Goal: Find specific page/section: Find specific page/section

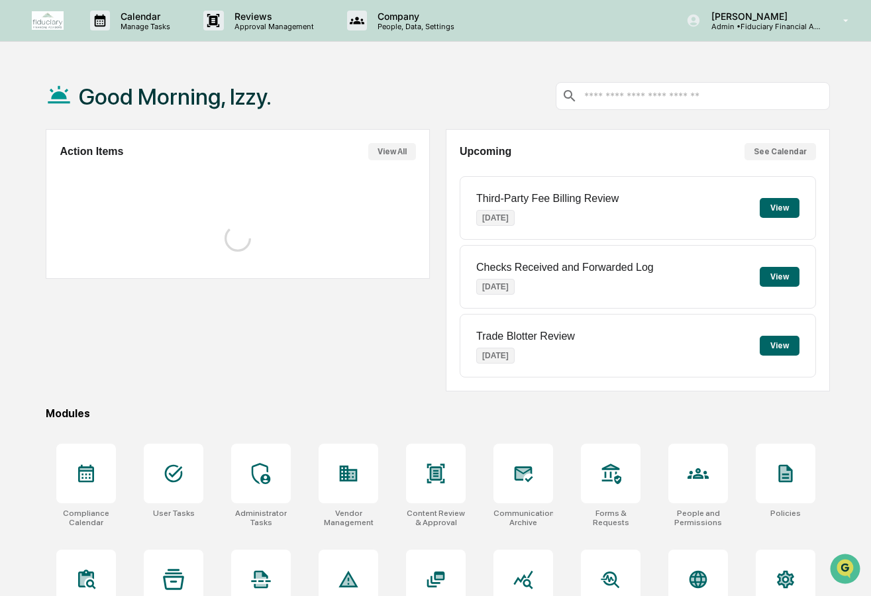
scroll to position [63, 0]
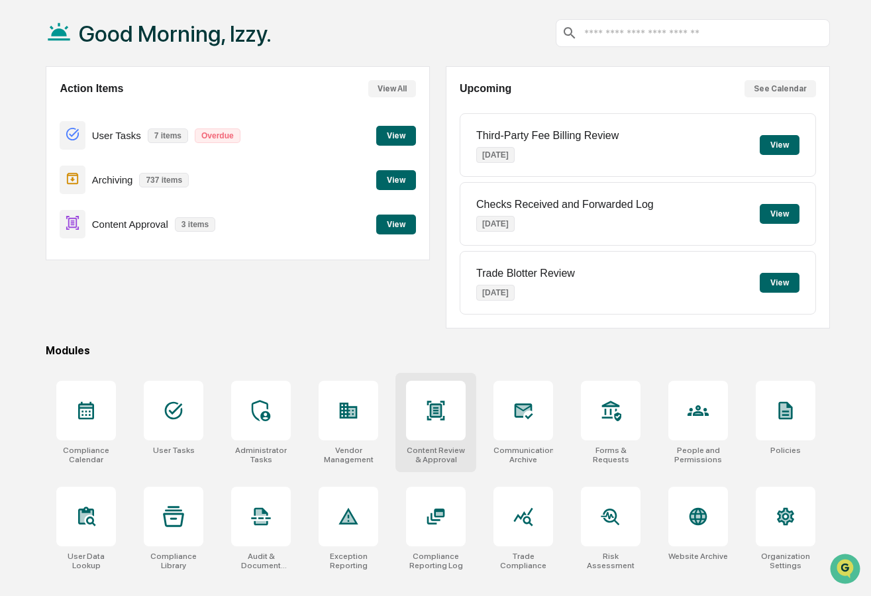
click at [420, 409] on div at bounding box center [436, 411] width 60 height 60
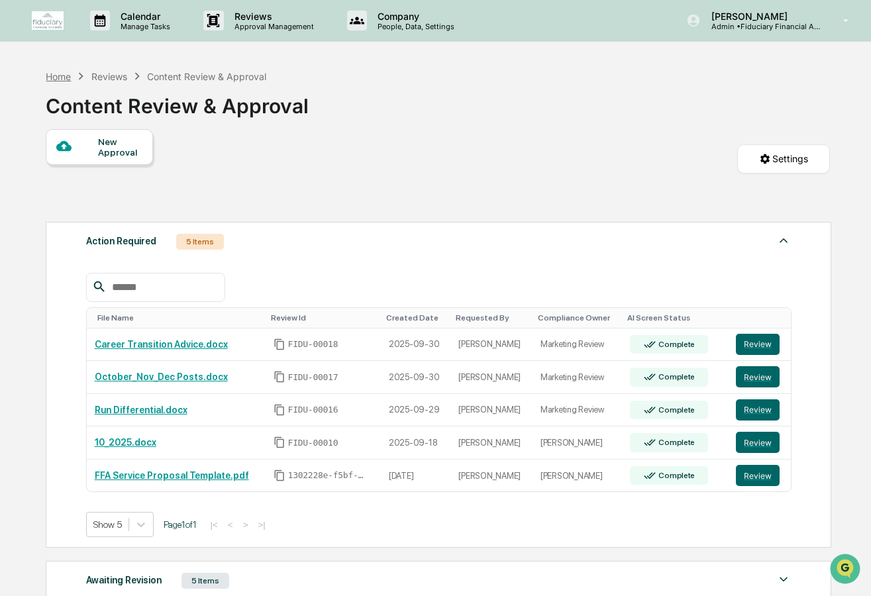
click at [62, 75] on div "Home" at bounding box center [58, 76] width 25 height 11
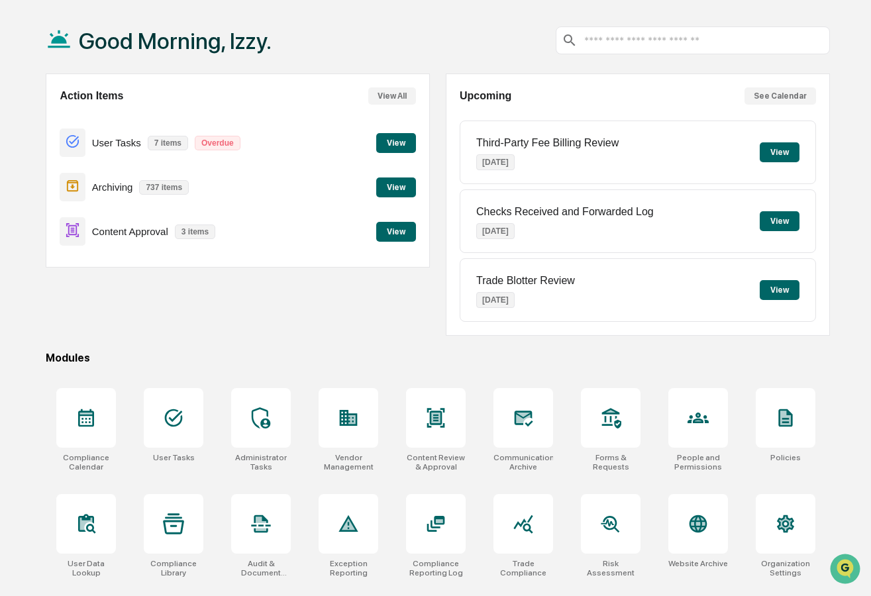
scroll to position [63, 0]
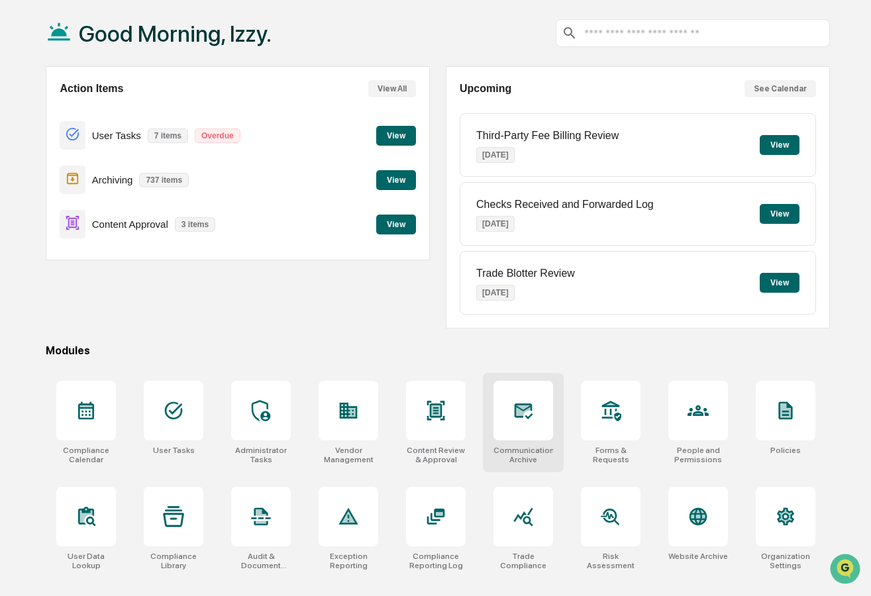
click at [505, 401] on div at bounding box center [523, 411] width 60 height 60
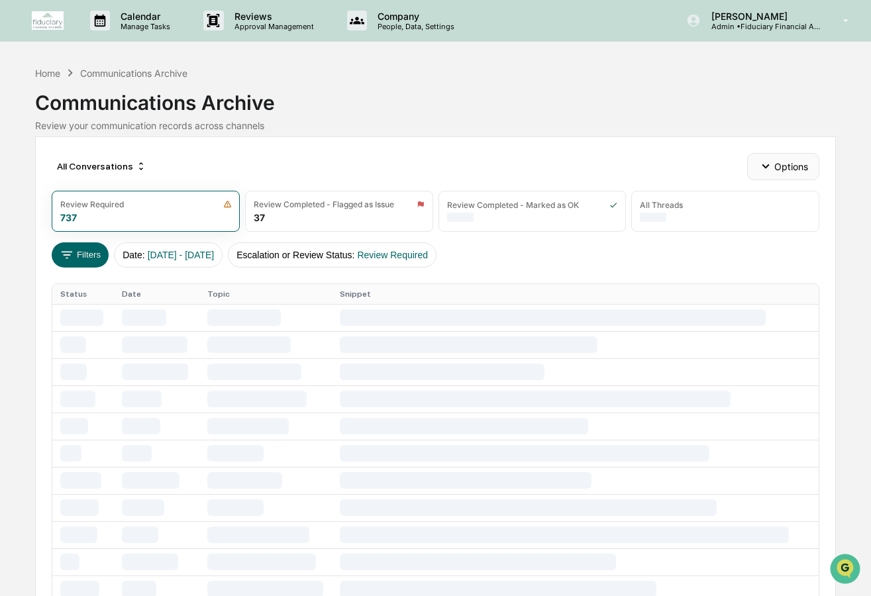
click at [767, 164] on icon "button" at bounding box center [765, 166] width 15 height 15
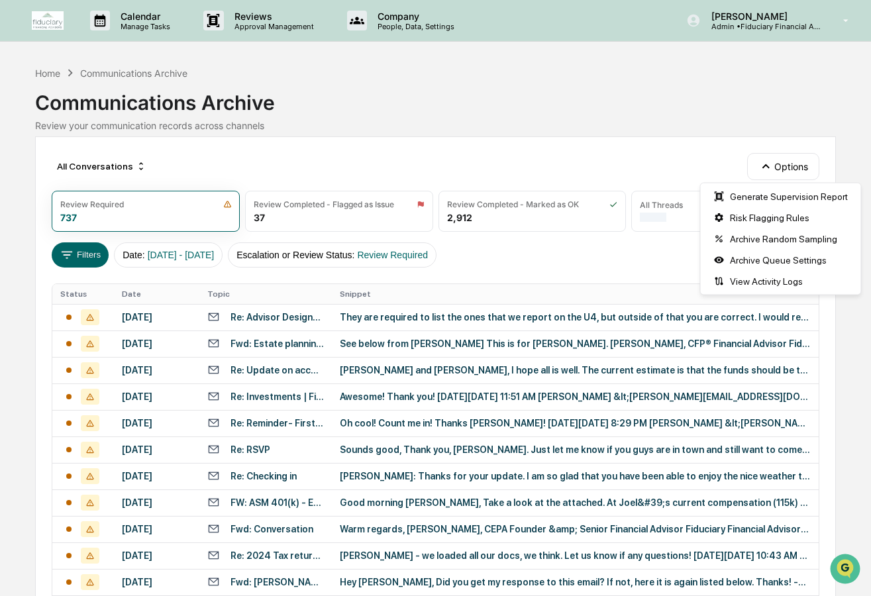
click at [741, 134] on div "Home Communications Archive Communications Archive Review your communication re…" at bounding box center [435, 100] width 801 height 74
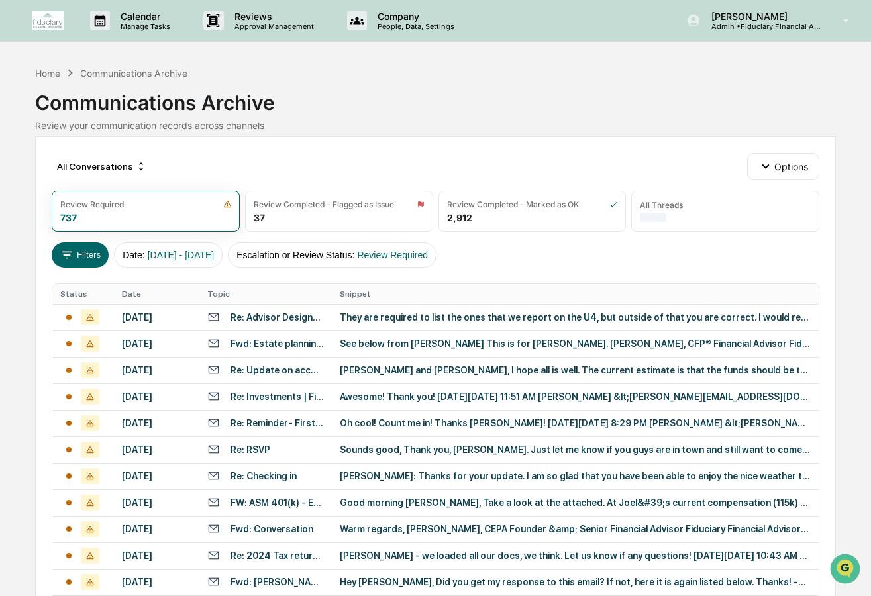
click at [169, 71] on div "Communications Archive" at bounding box center [133, 73] width 107 height 11
click at [48, 73] on div "Home" at bounding box center [47, 73] width 25 height 11
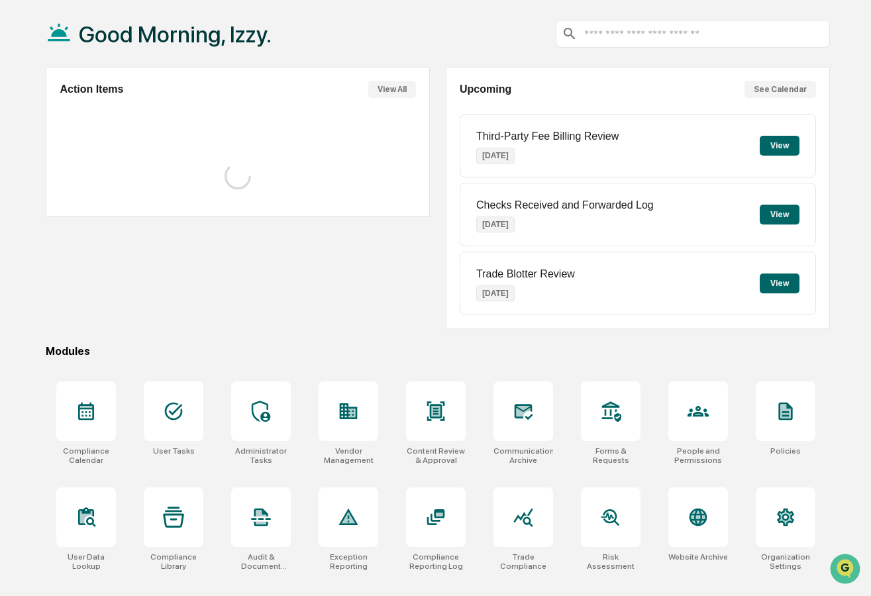
scroll to position [63, 0]
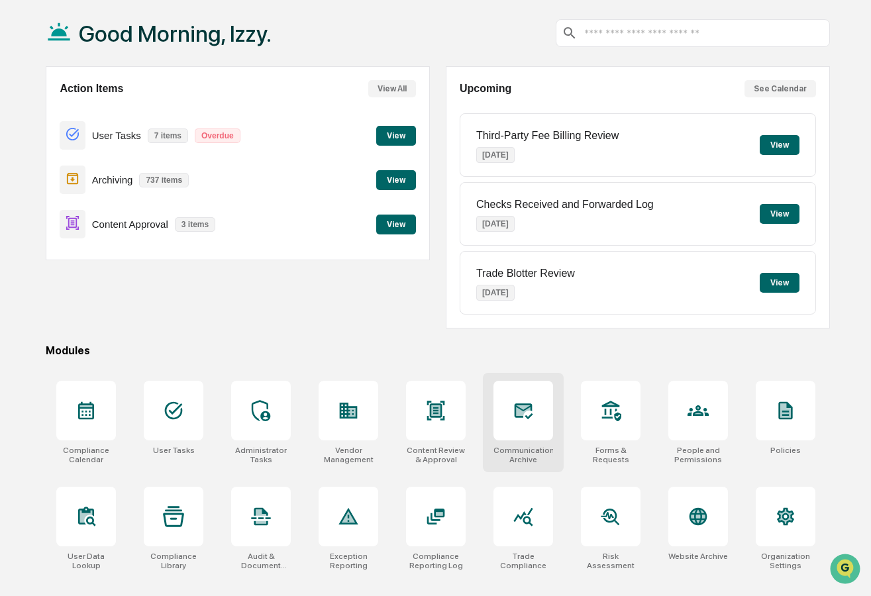
click at [525, 407] on icon at bounding box center [524, 410] width 14 height 11
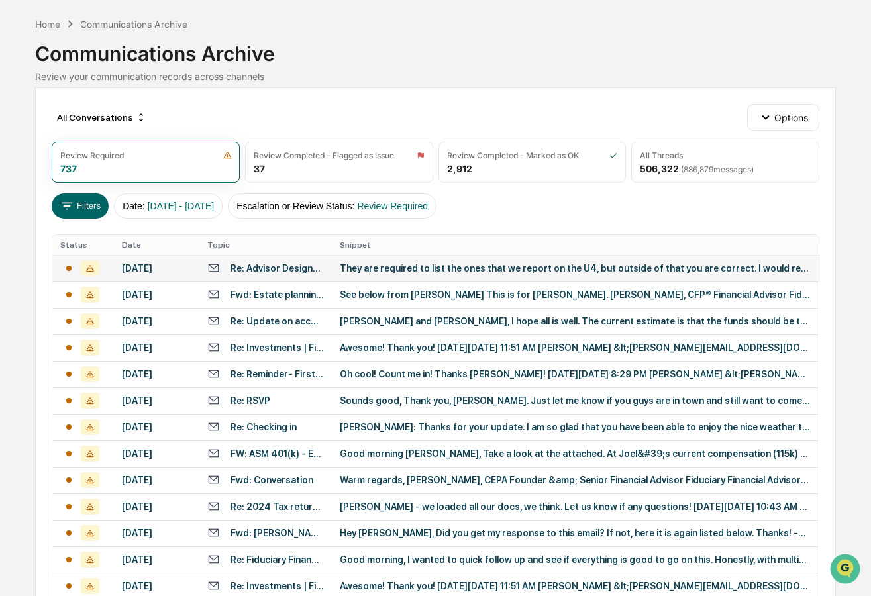
scroll to position [56, 0]
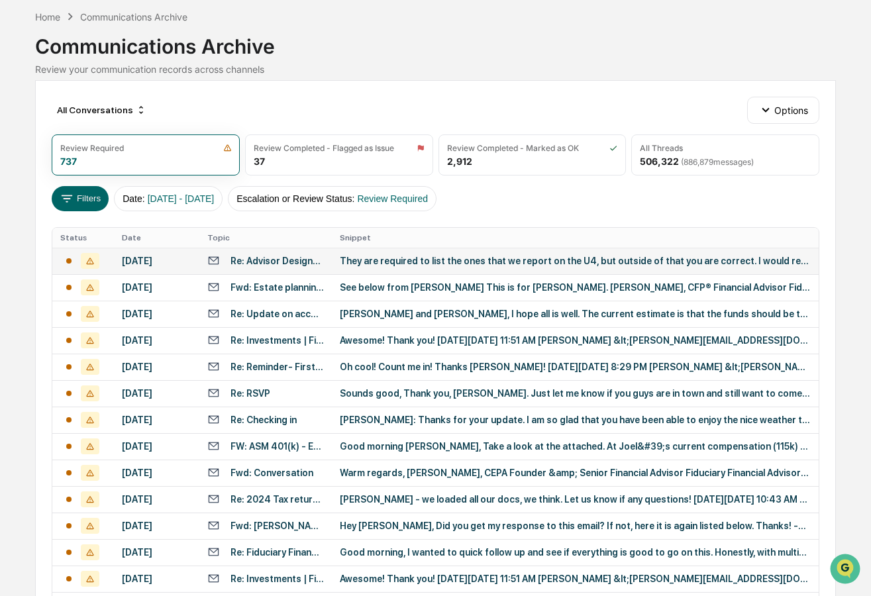
click at [162, 264] on div "[DATE]" at bounding box center [157, 261] width 70 height 11
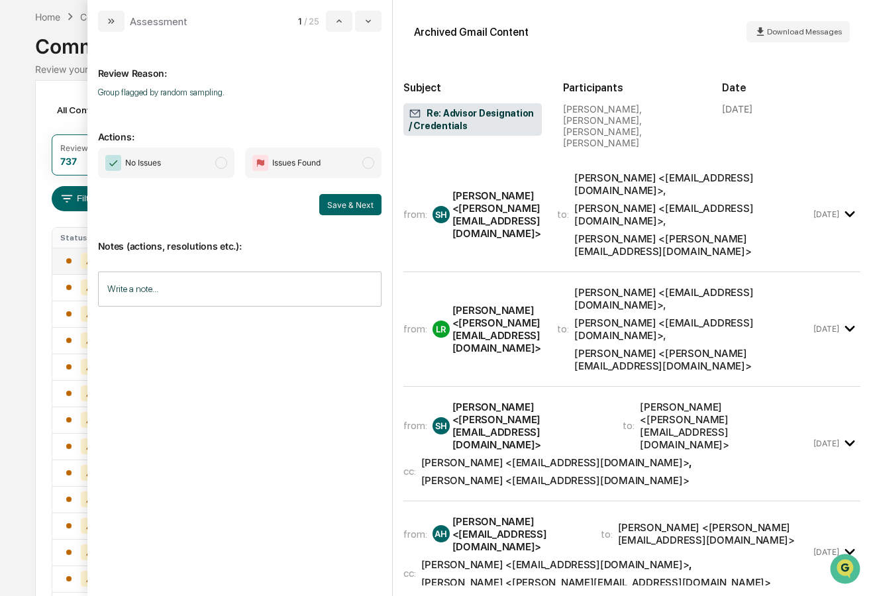
click at [36, 232] on div "All Conversations Options Review Required 737 Review Completed - Flagged as Iss…" at bounding box center [435, 532] width 801 height 905
